Goal: Information Seeking & Learning: Learn about a topic

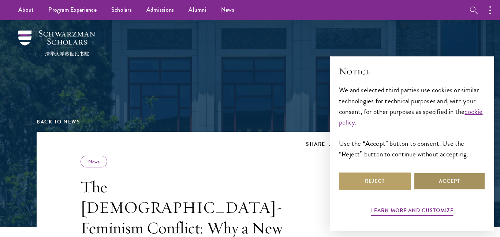
click at [443, 189] on button "Accept" at bounding box center [450, 181] width 72 height 18
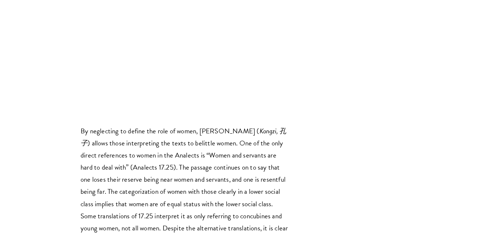
scroll to position [896, 0]
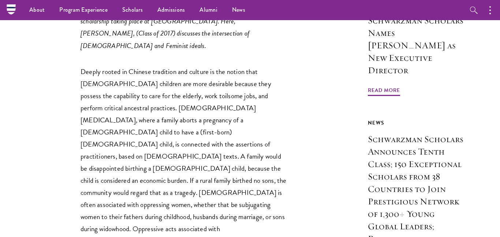
scroll to position [413, 0]
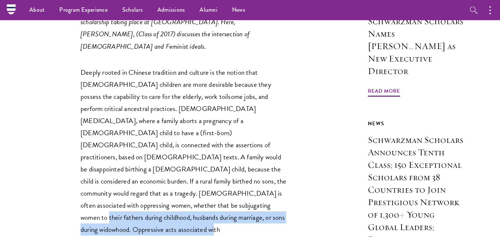
drag, startPoint x: 225, startPoint y: 160, endPoint x: 286, endPoint y: 190, distance: 67.5
click at [286, 190] on p "Deeply rooted in Chinese tradition and culture is the notion that [DEMOGRAPHIC_…" at bounding box center [185, 163] width 209 height 194
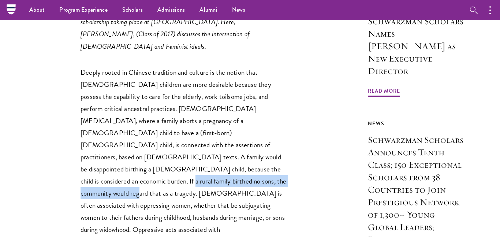
drag, startPoint x: 113, startPoint y: 133, endPoint x: 269, endPoint y: 135, distance: 156.4
click at [269, 135] on p "Deeply rooted in Chinese tradition and culture is the notion that [DEMOGRAPHIC_…" at bounding box center [185, 163] width 209 height 194
